Goal: Transaction & Acquisition: Purchase product/service

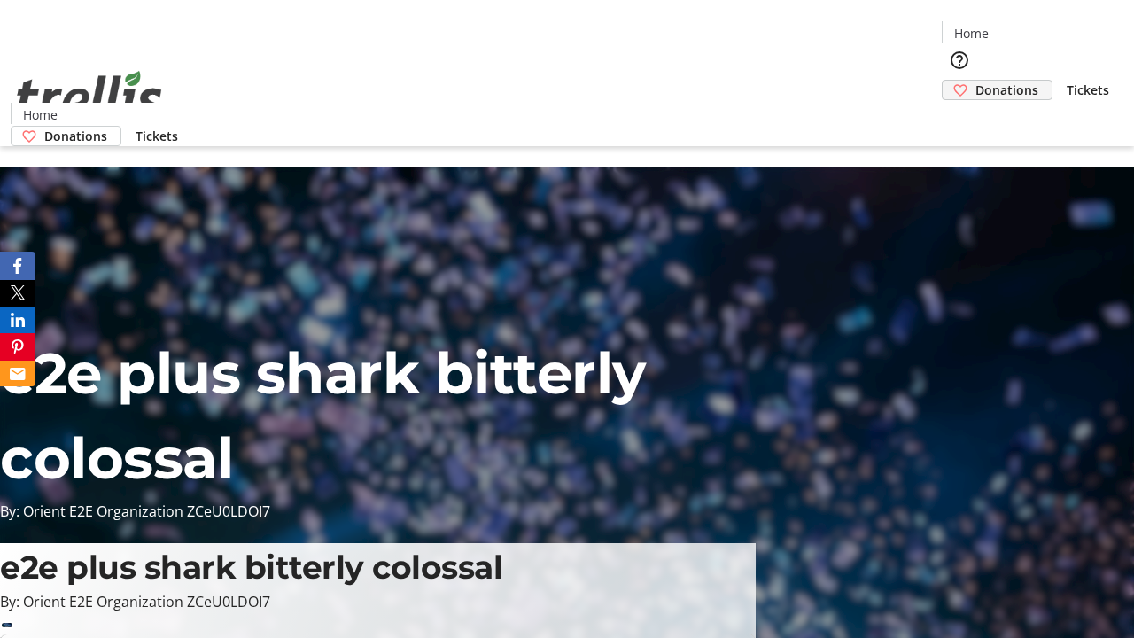
click at [976, 81] on span "Donations" at bounding box center [1007, 90] width 63 height 19
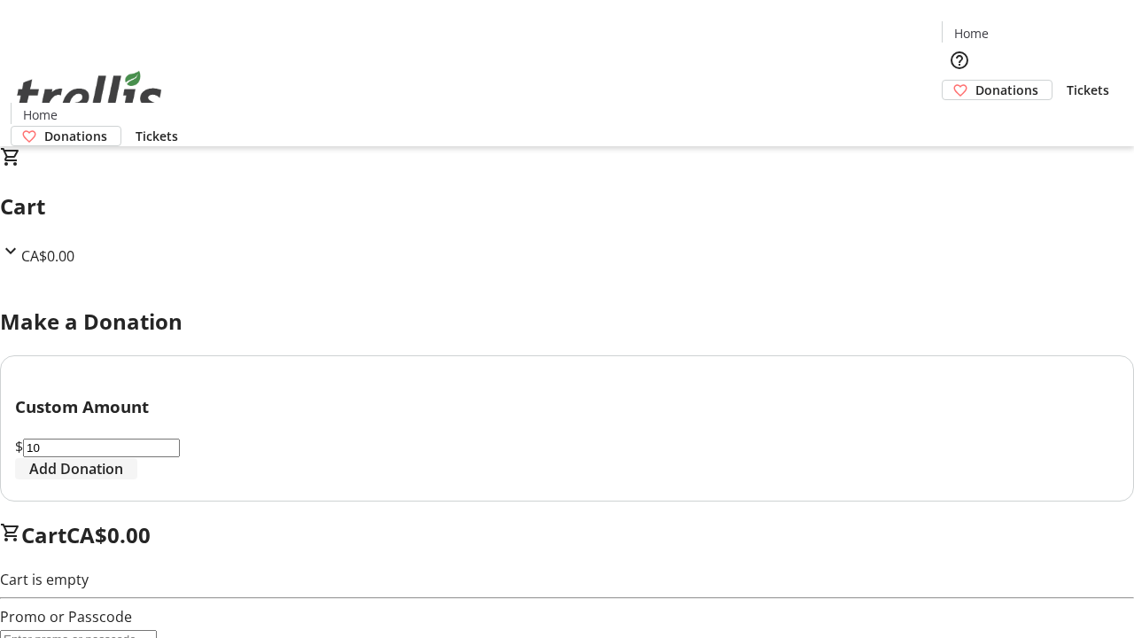
click at [123, 479] on span "Add Donation" at bounding box center [76, 468] width 94 height 21
select select "CA"
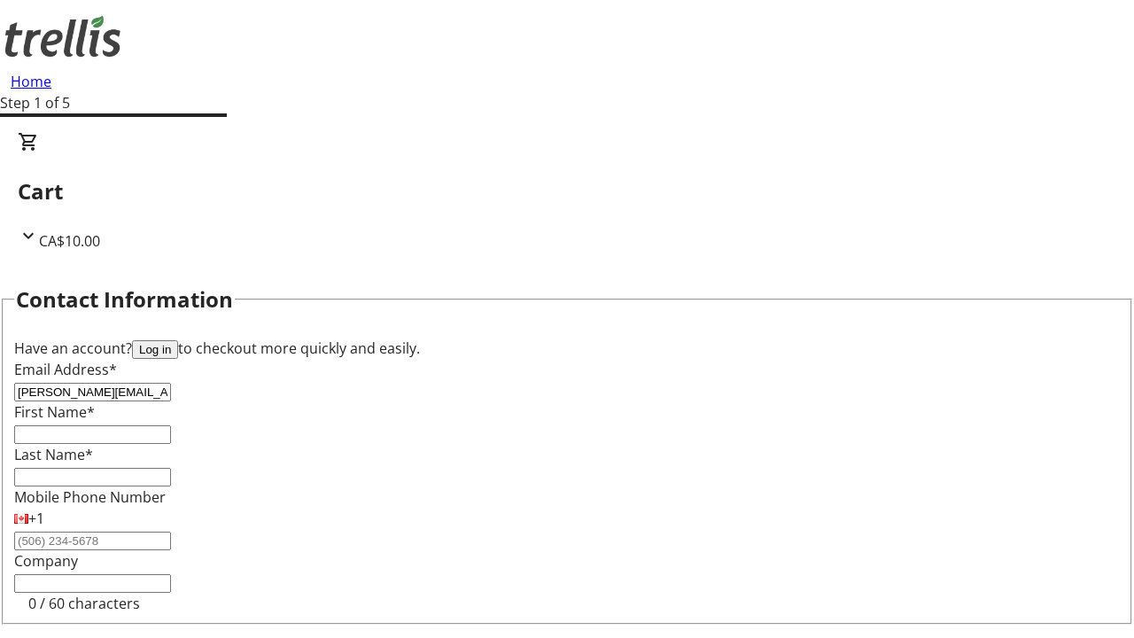
type input "[PERSON_NAME][EMAIL_ADDRESS][DOMAIN_NAME]"
type input "[PERSON_NAME]"
type input "[STREET_ADDRESS][PERSON_NAME]"
type input "Kelowna"
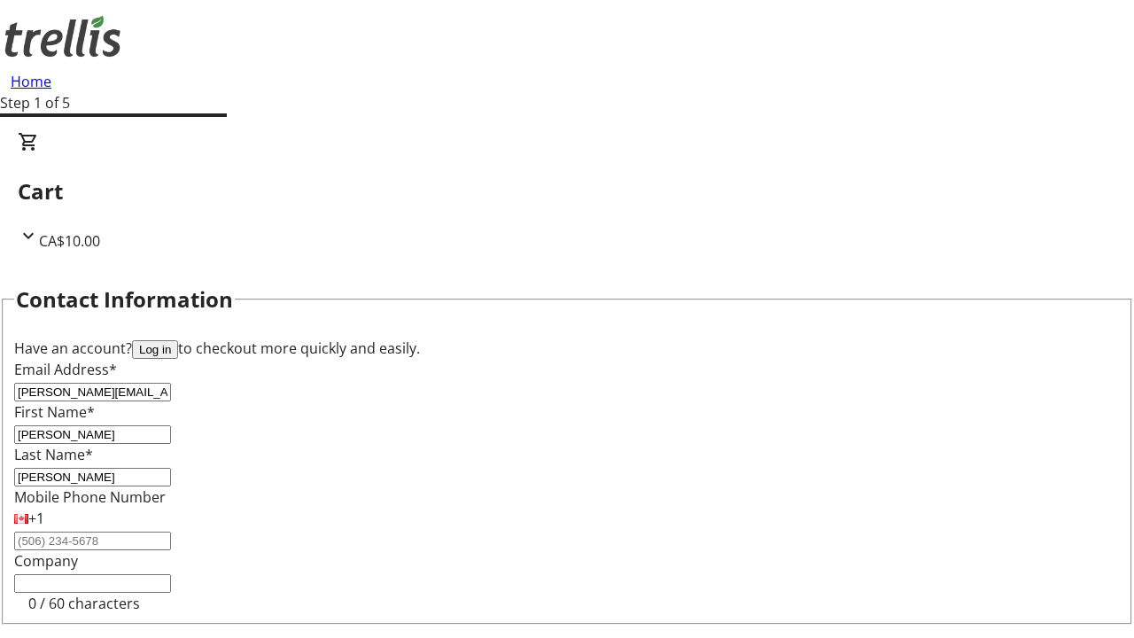
select select "BC"
type input "Kelowna"
type input "V1Y 0C2"
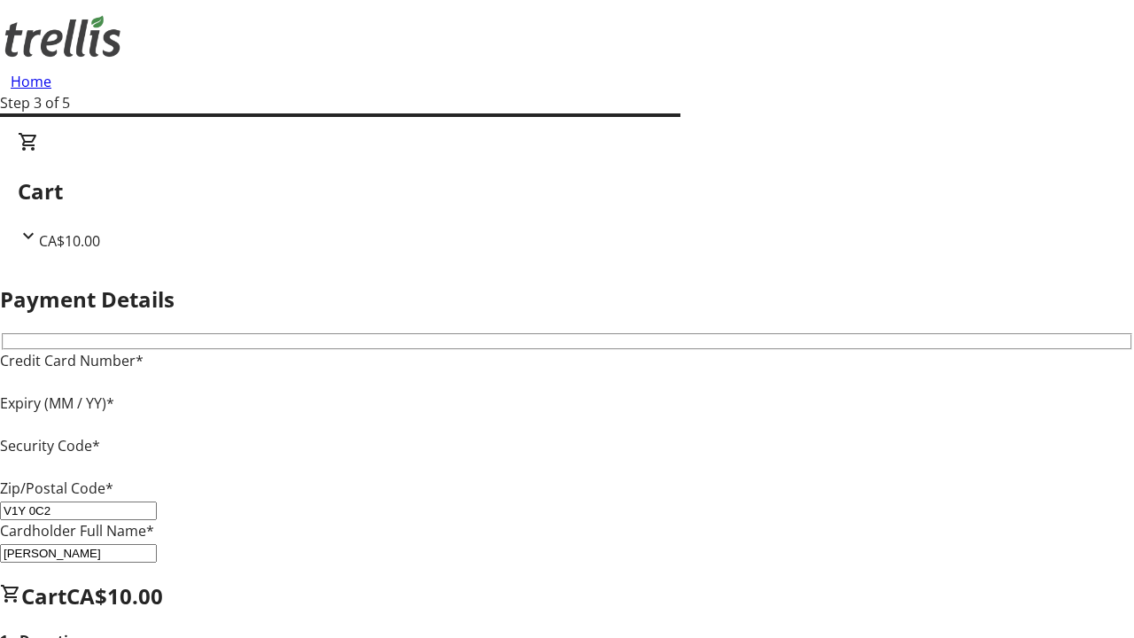
type input "V1Y 0C2"
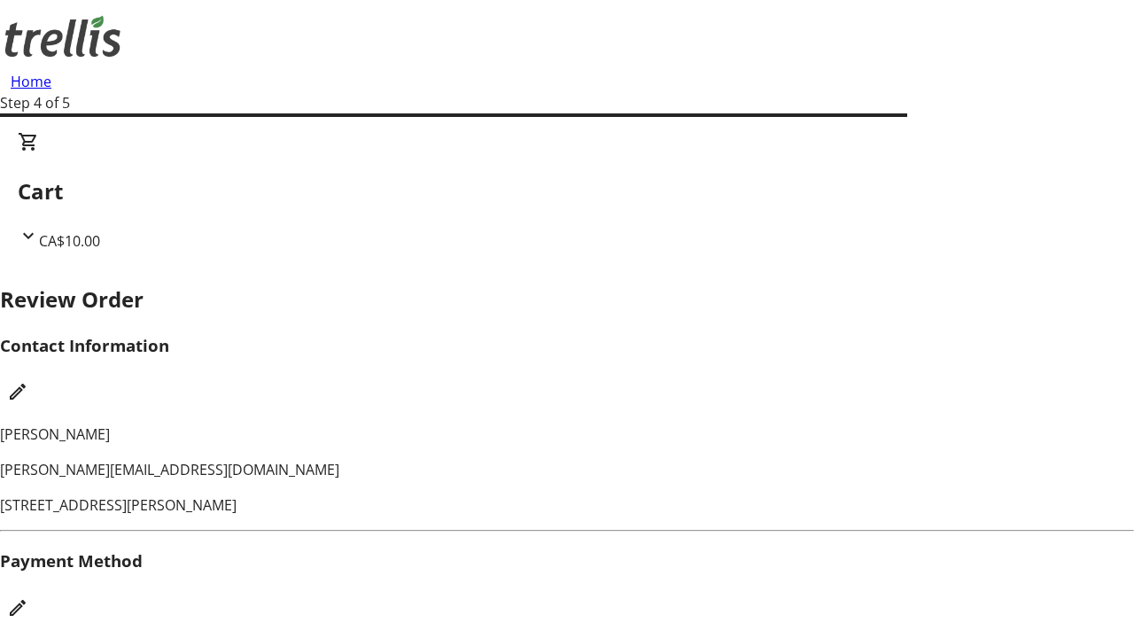
checkbox input "false"
